Goal: Task Accomplishment & Management: Manage account settings

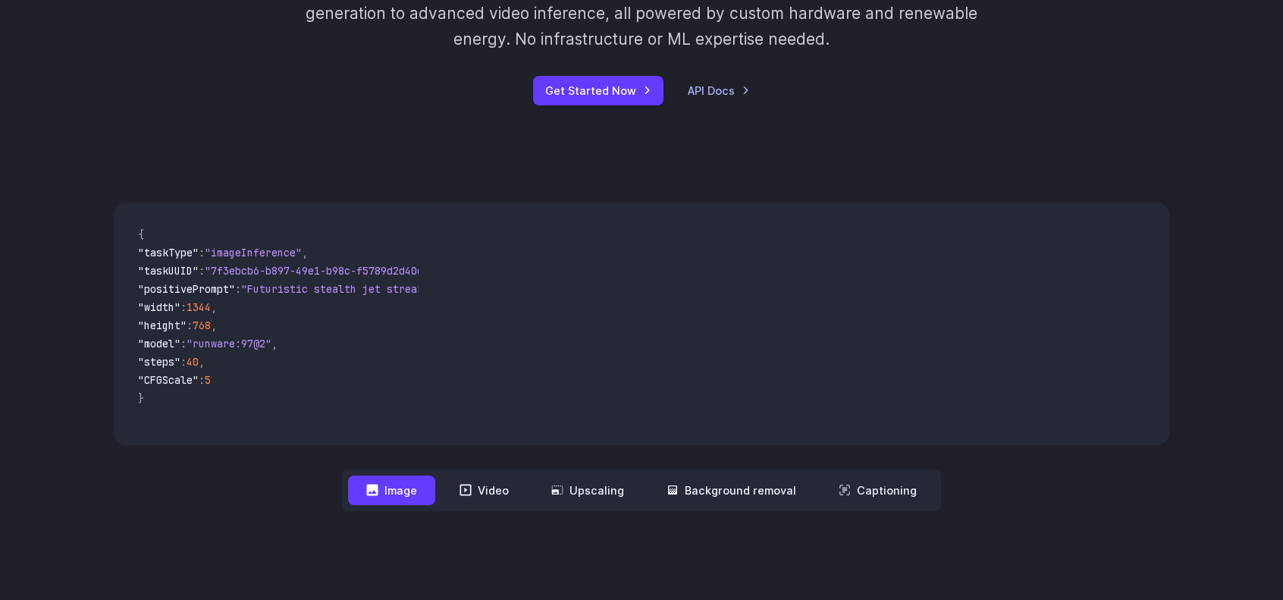
scroll to position [303, 0]
click at [615, 94] on link "Get Started Now" at bounding box center [598, 89] width 130 height 30
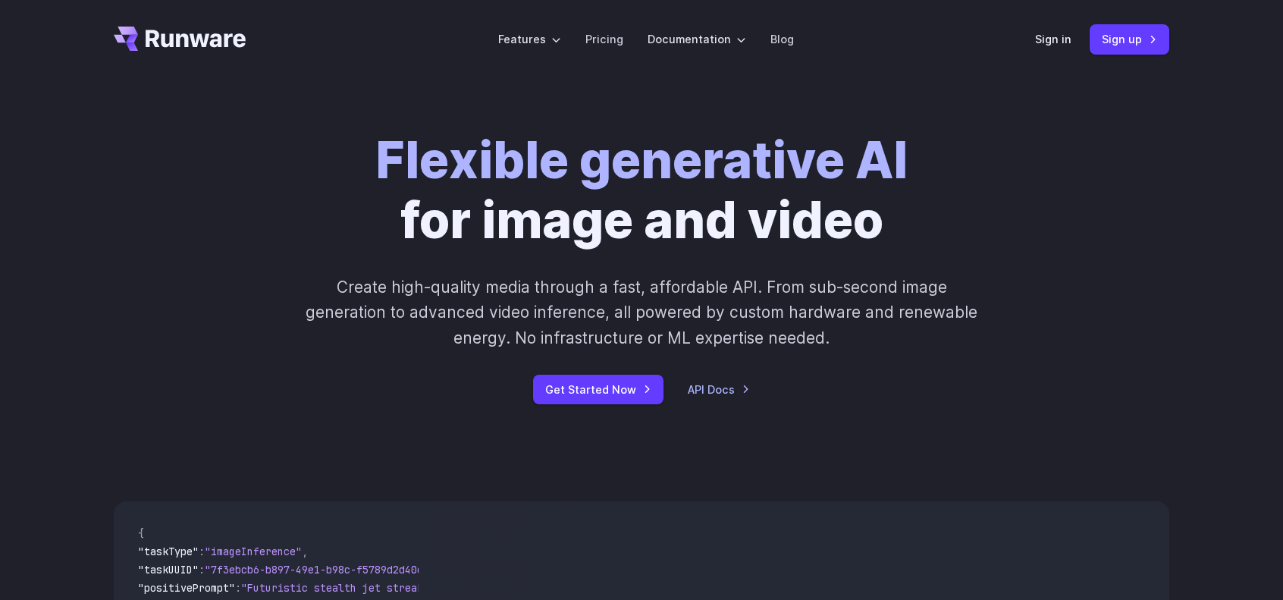
scroll to position [0, 0]
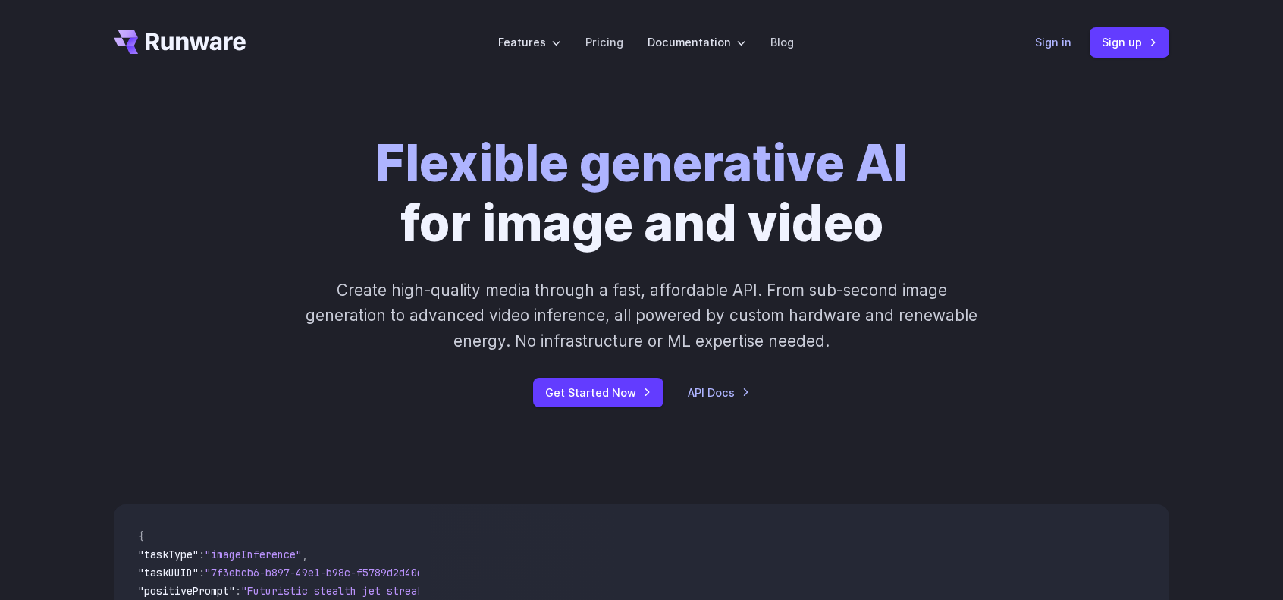
click at [1050, 40] on link "Sign in" at bounding box center [1053, 41] width 36 height 17
